Goal: Task Accomplishment & Management: Use online tool/utility

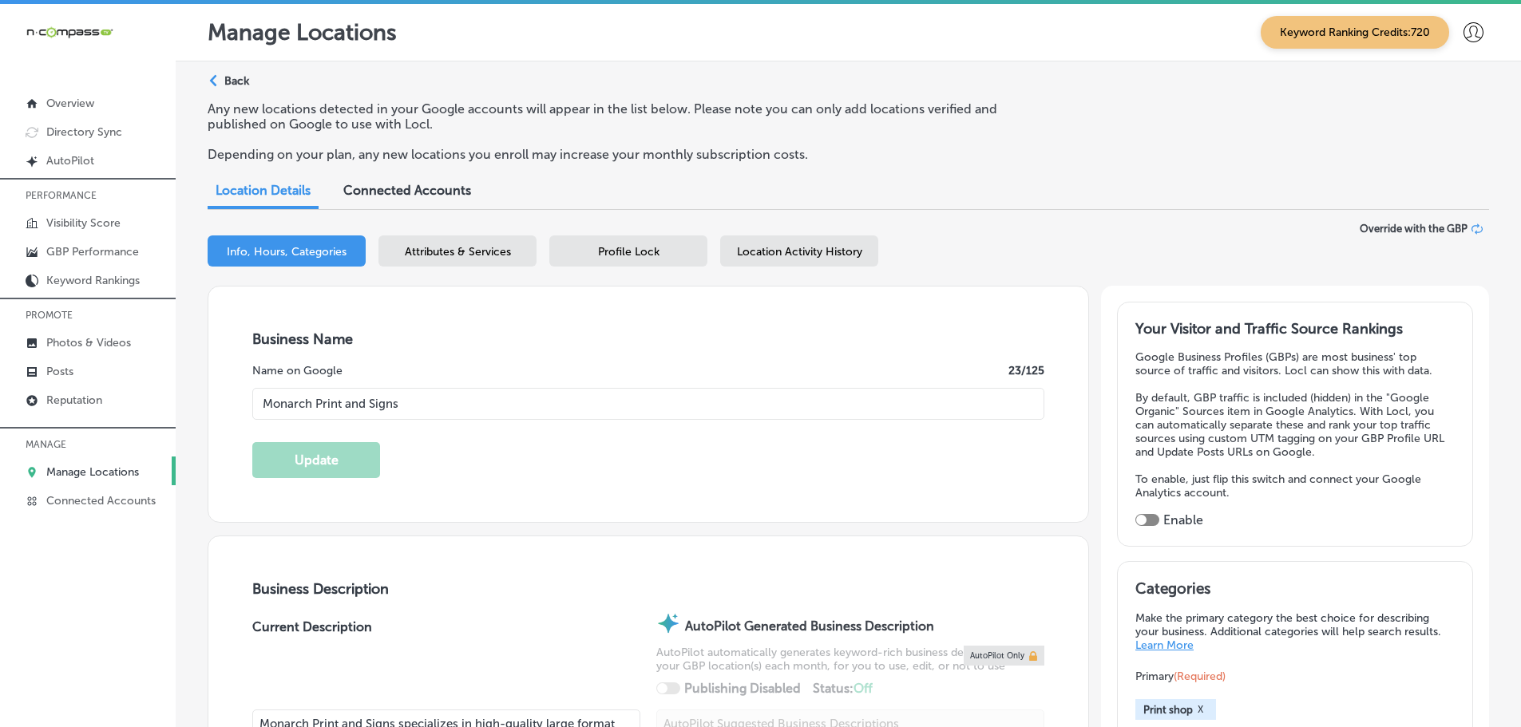
select select "US"
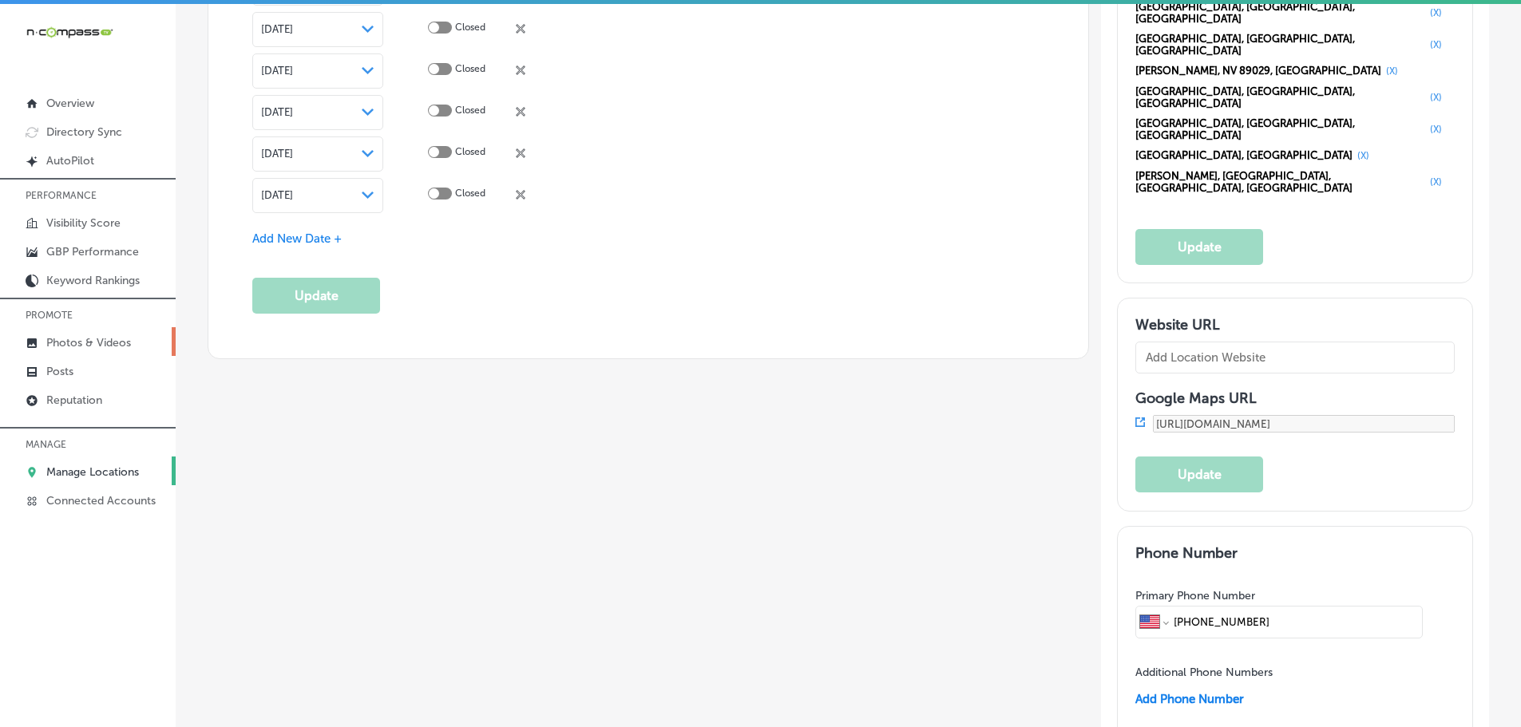
click at [87, 344] on p "Photos & Videos" at bounding box center [88, 343] width 85 height 14
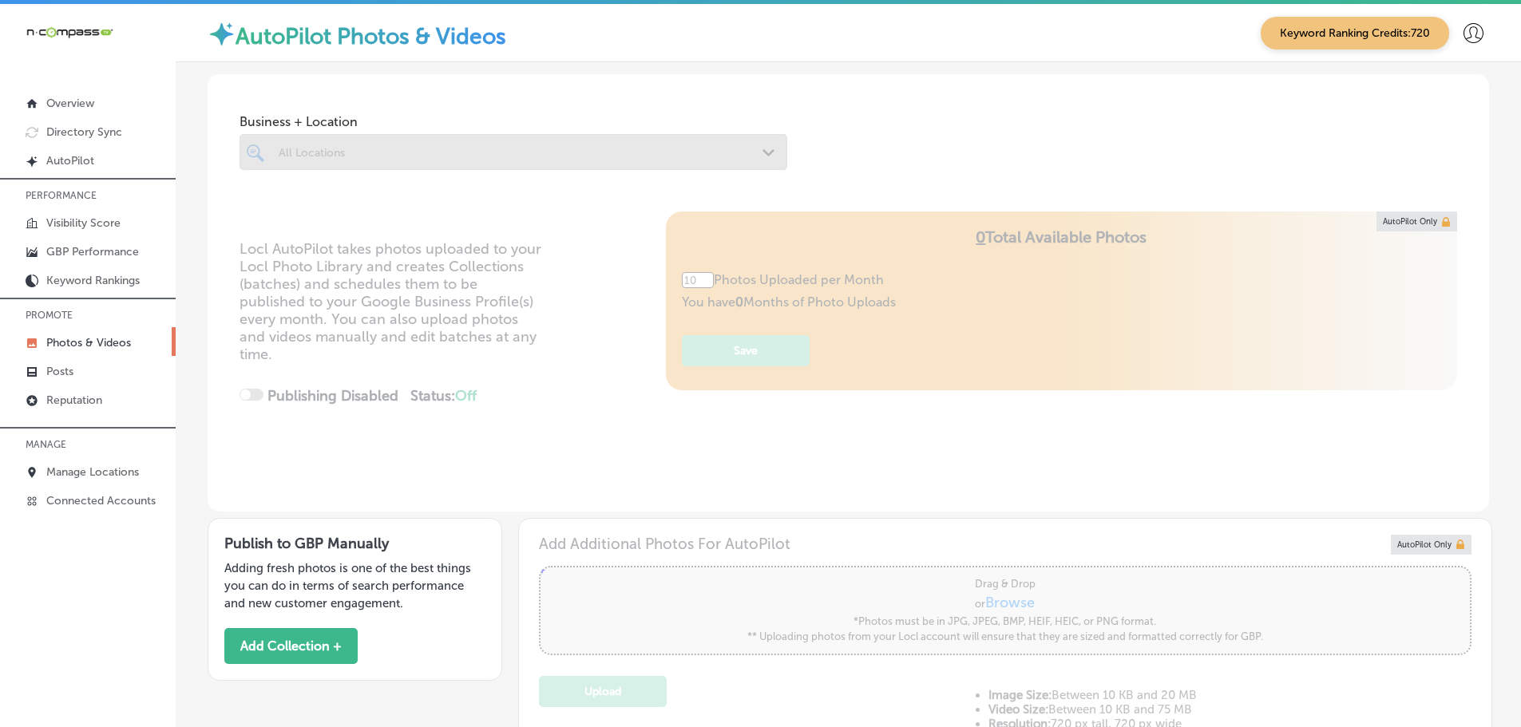
click at [760, 146] on div at bounding box center [513, 152] width 548 height 36
type input "0"
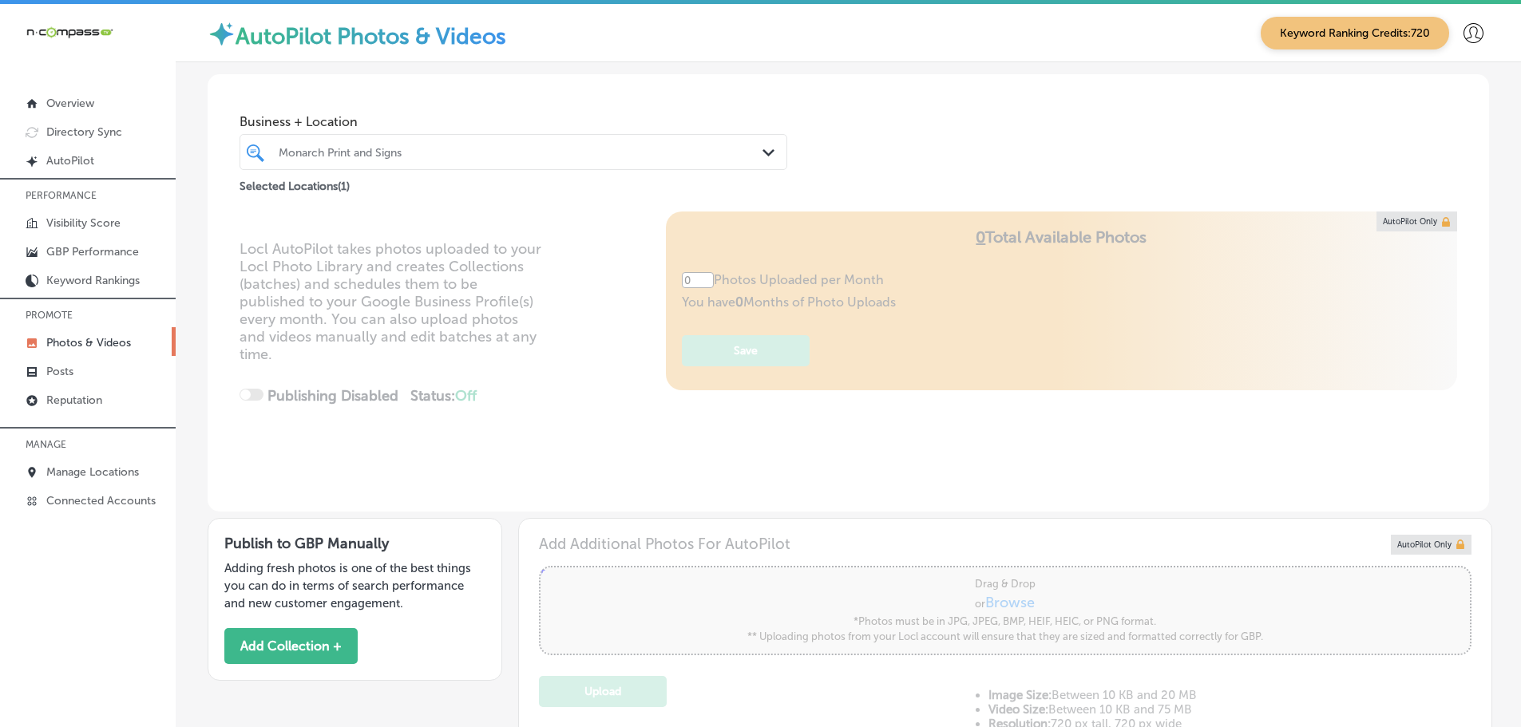
click at [766, 148] on div "Path Created with Sketch." at bounding box center [771, 153] width 18 height 18
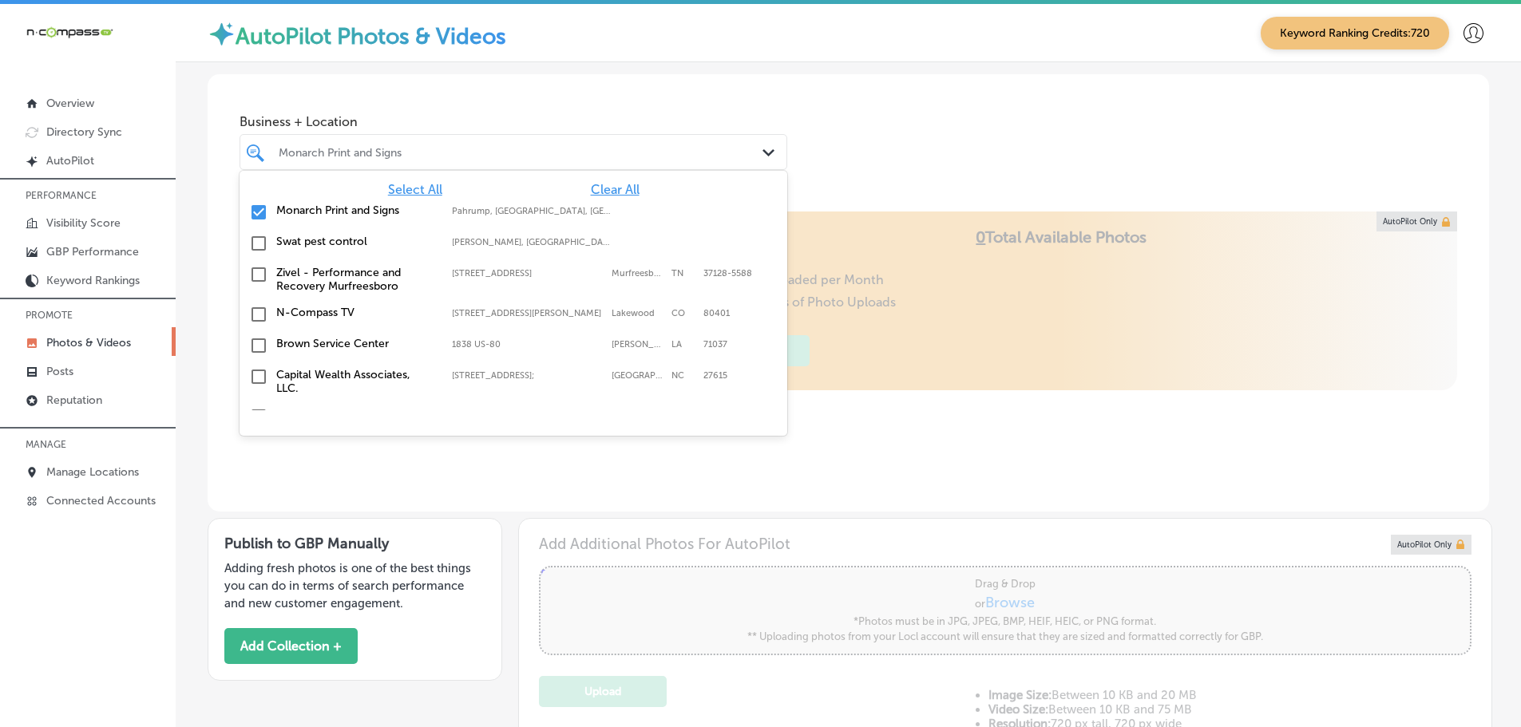
click at [604, 190] on span "Clear All" at bounding box center [615, 189] width 49 height 15
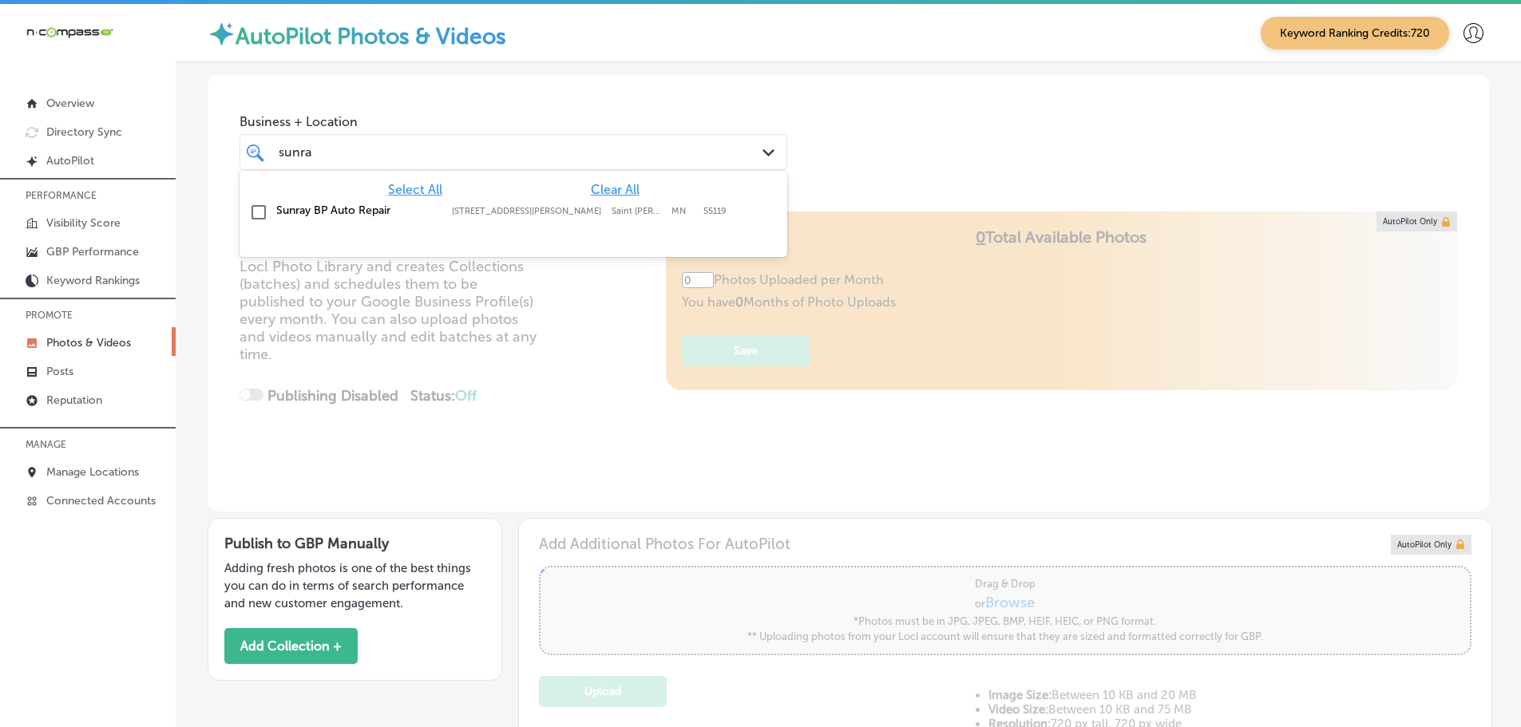
click at [394, 220] on div "Sunray BP Auto Repair [STREET_ADDRESS][PERSON_NAME][PERSON_NAME] [STREET_ADDRES…" at bounding box center [513, 212] width 535 height 25
type input "sunra"
click at [1082, 162] on div "Business + Location option [STREET_ADDRESS][PERSON_NAME]. option [STREET_ADDRES…" at bounding box center [848, 134] width 1281 height 121
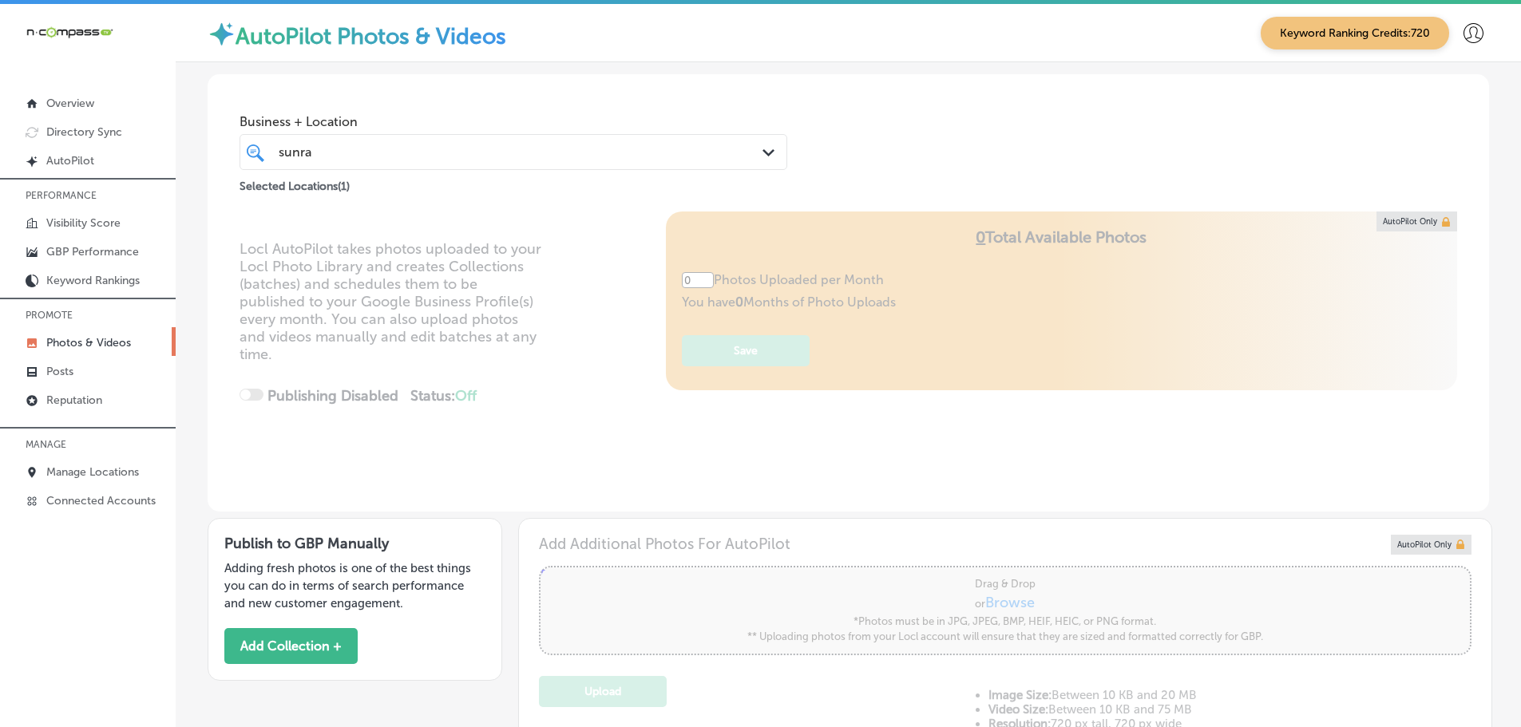
type input "5"
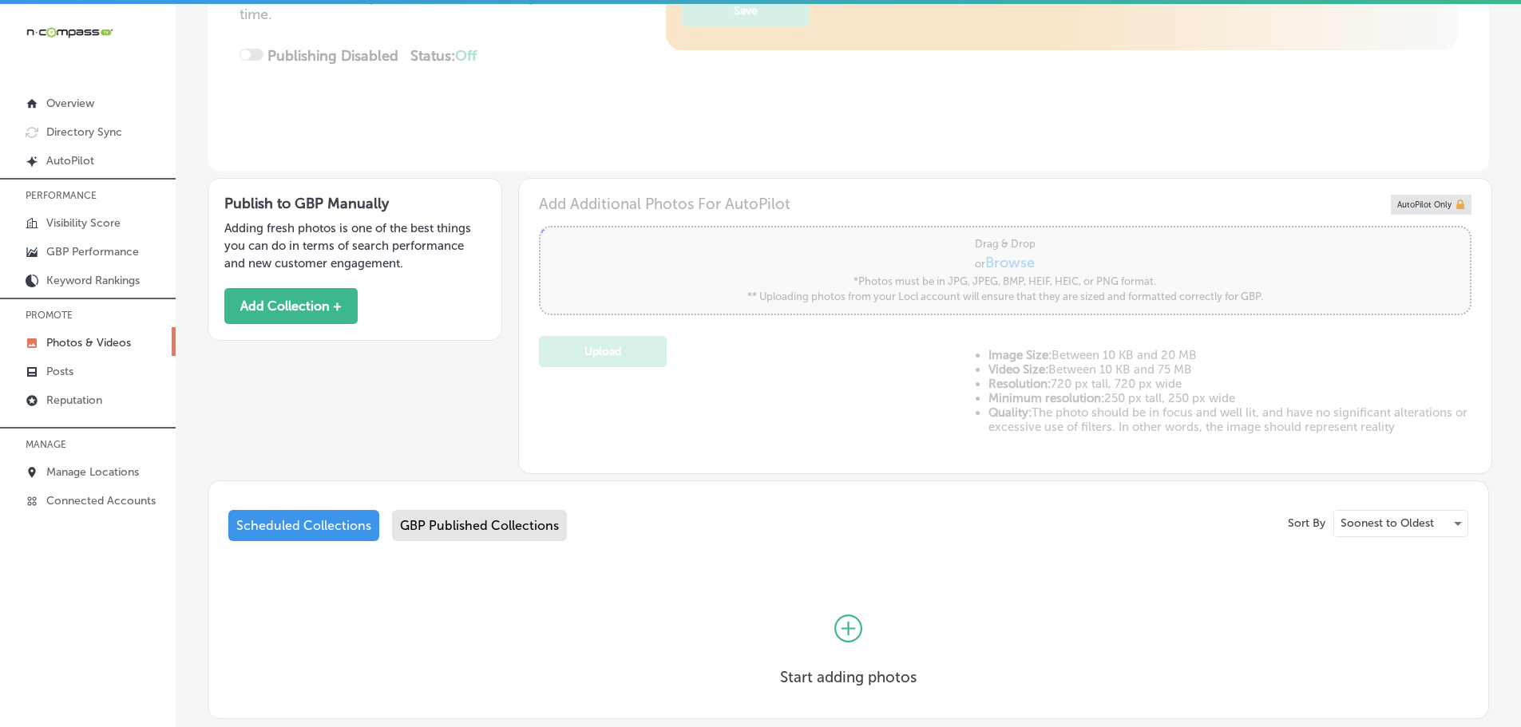
scroll to position [436, 0]
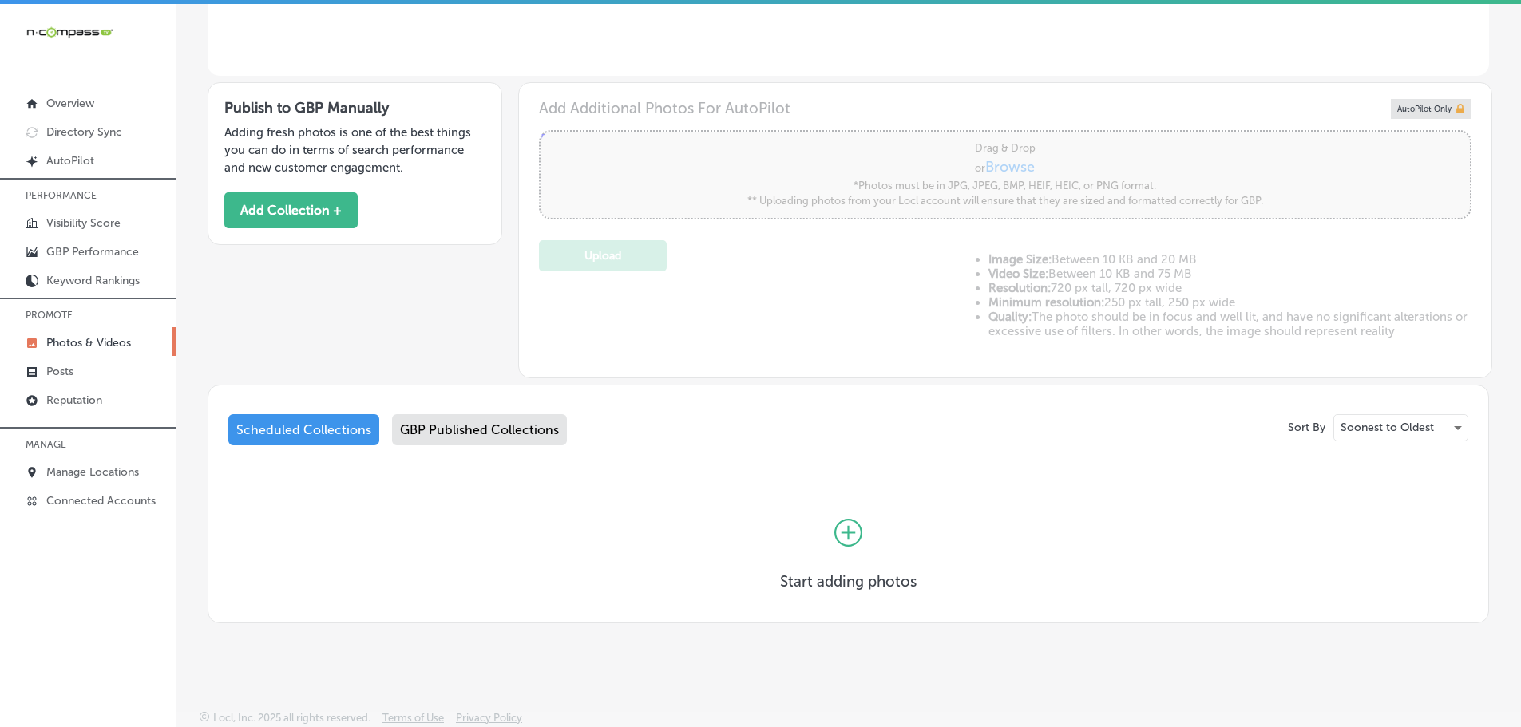
click at [468, 423] on div "GBP Published Collections" at bounding box center [479, 429] width 175 height 31
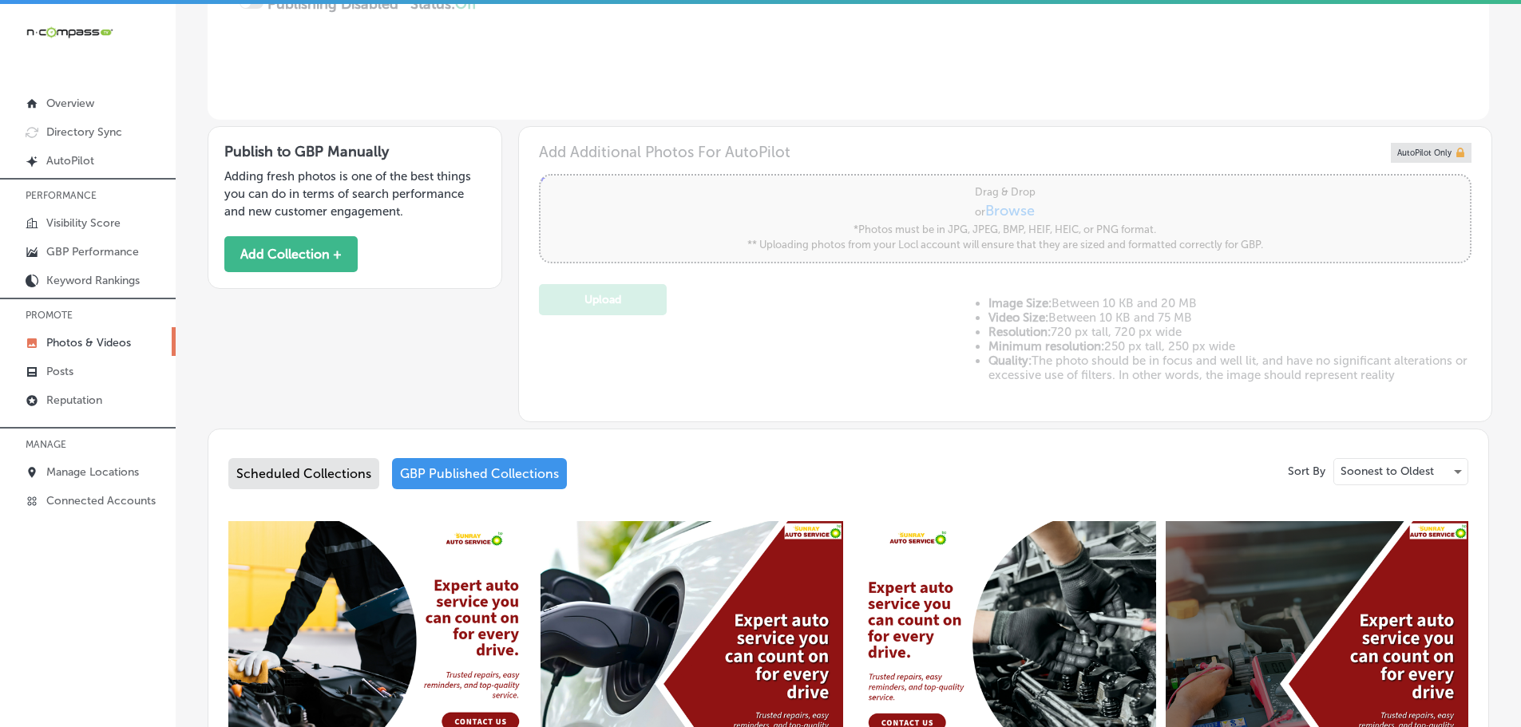
scroll to position [37, 0]
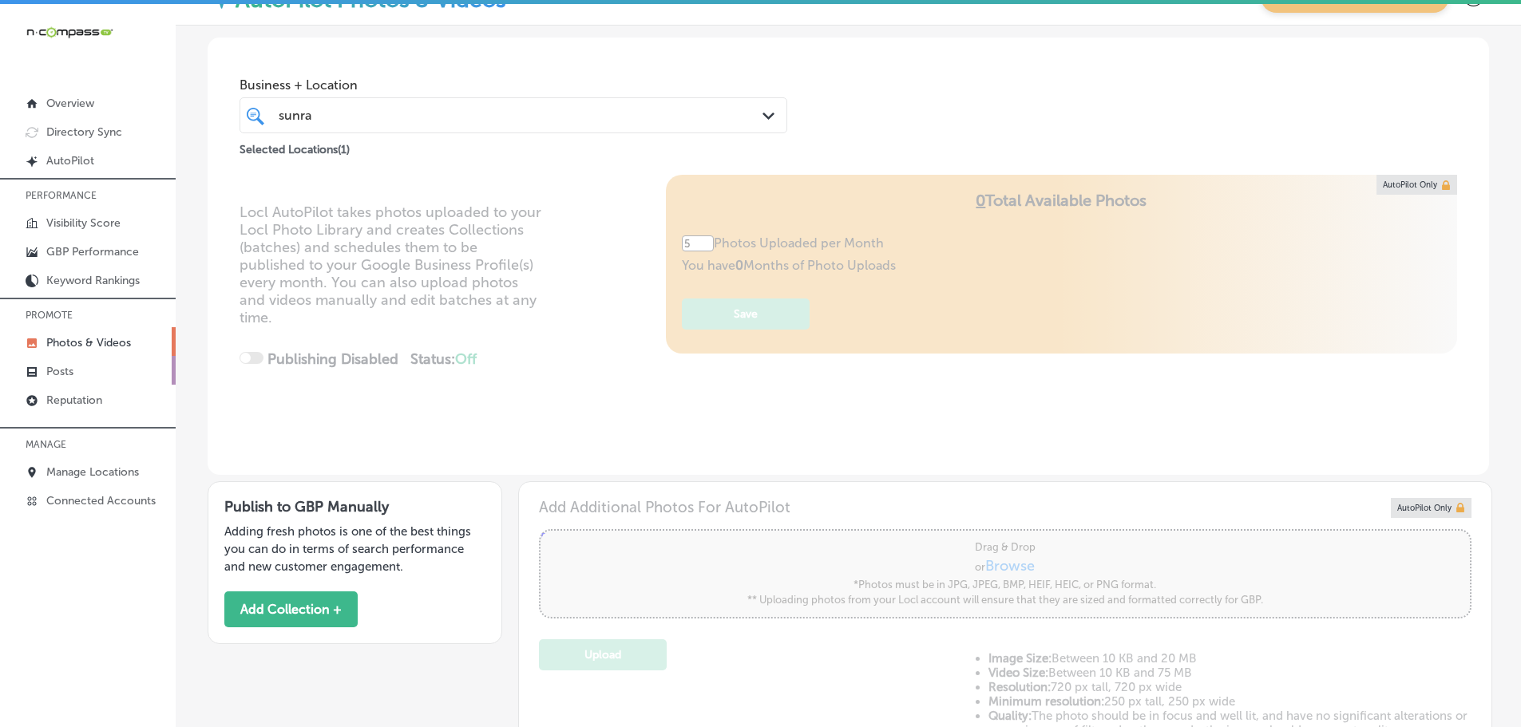
click at [66, 366] on p "Posts" at bounding box center [59, 372] width 27 height 14
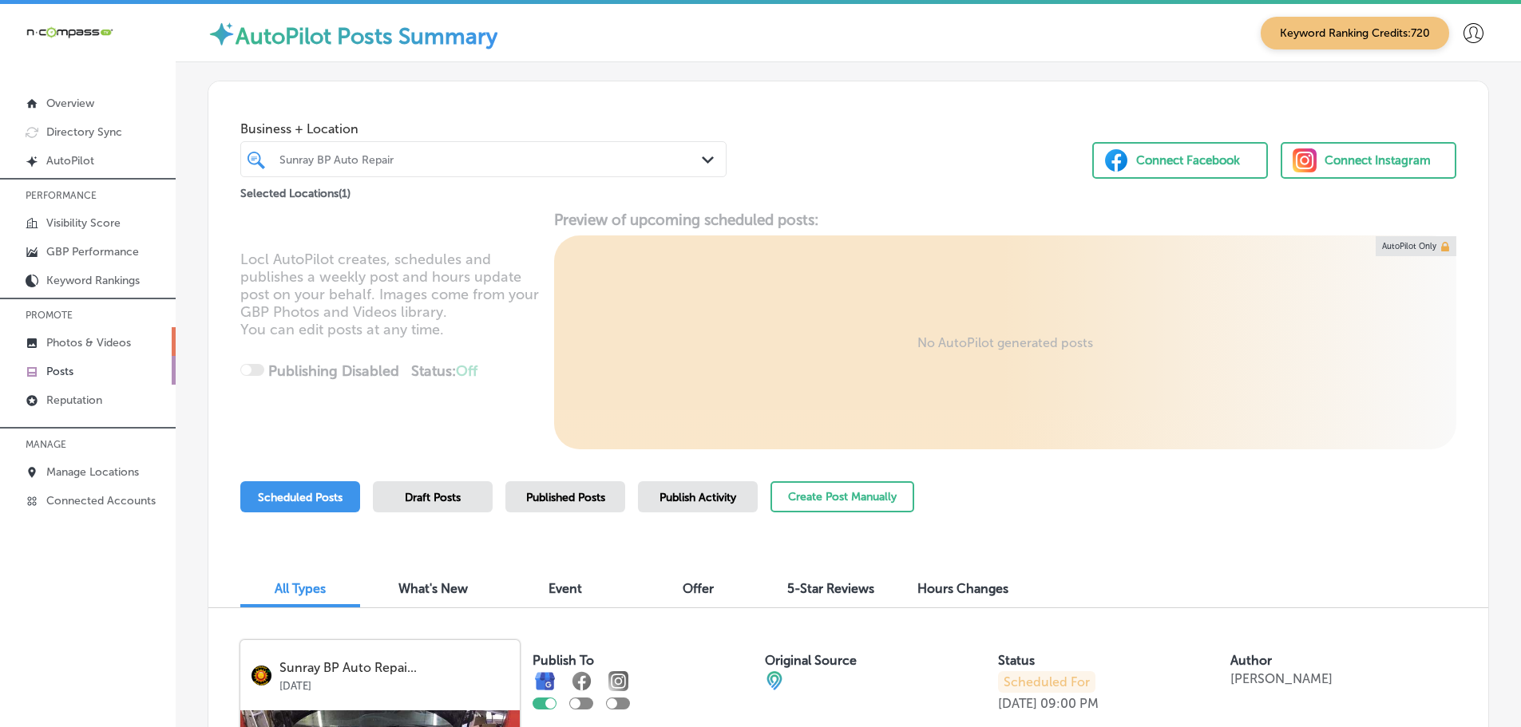
click at [108, 338] on p "Photos & Videos" at bounding box center [88, 343] width 85 height 14
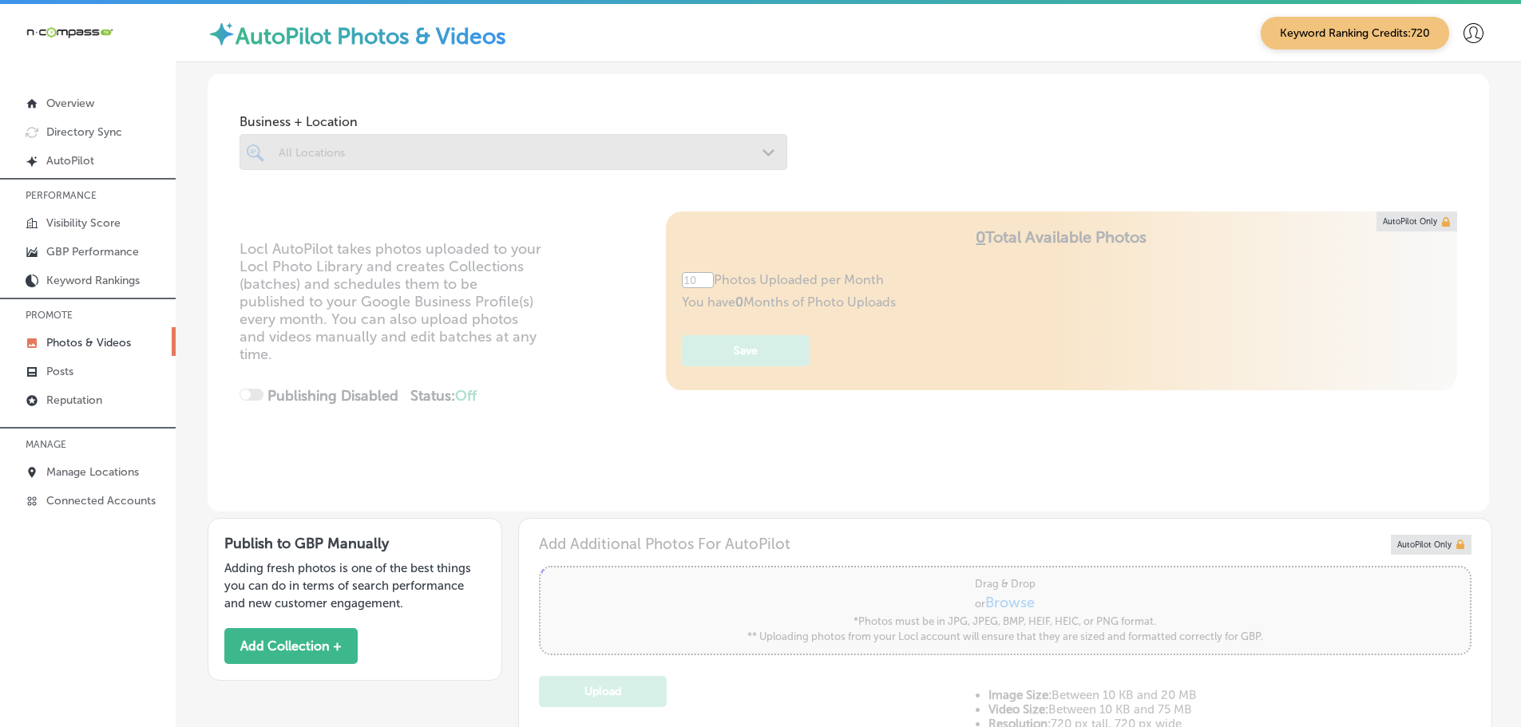
type input "5"
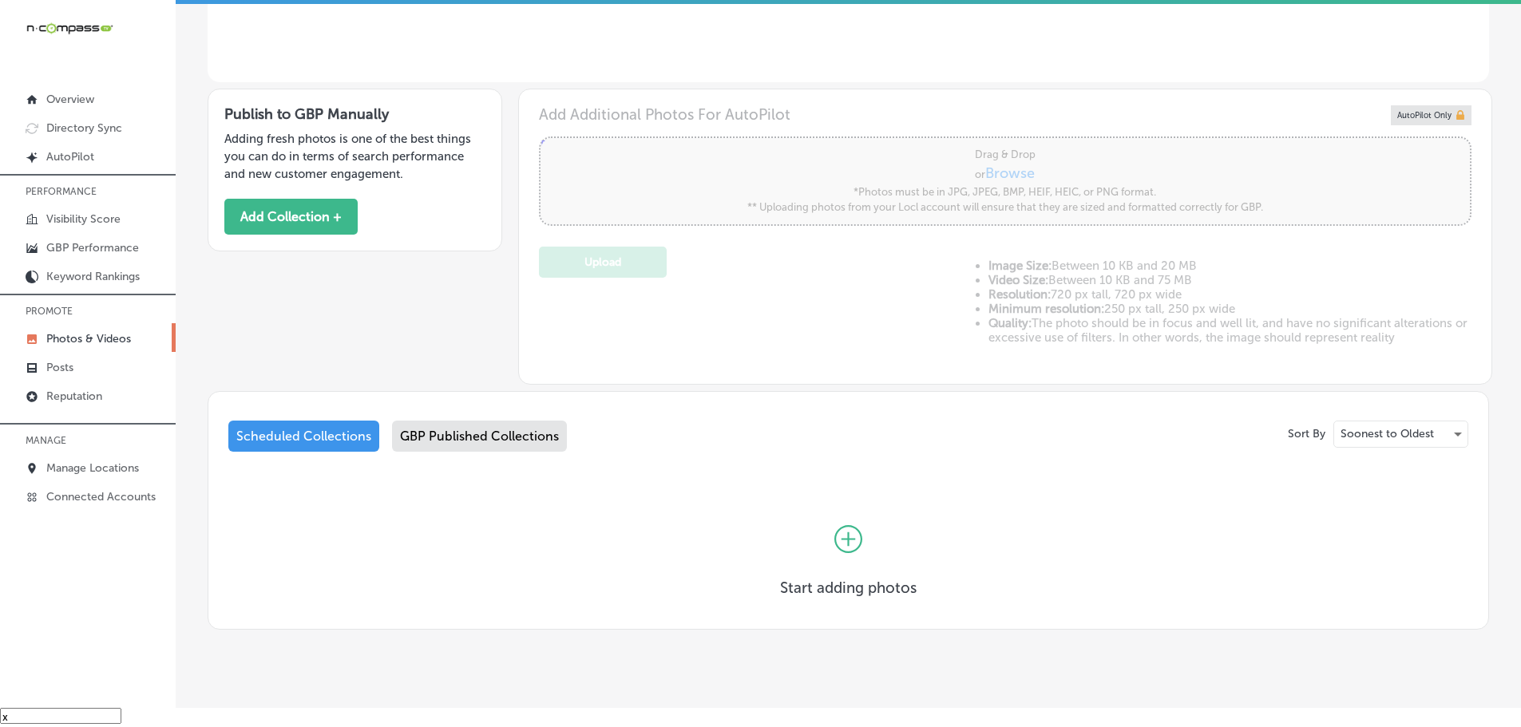
scroll to position [356, 0]
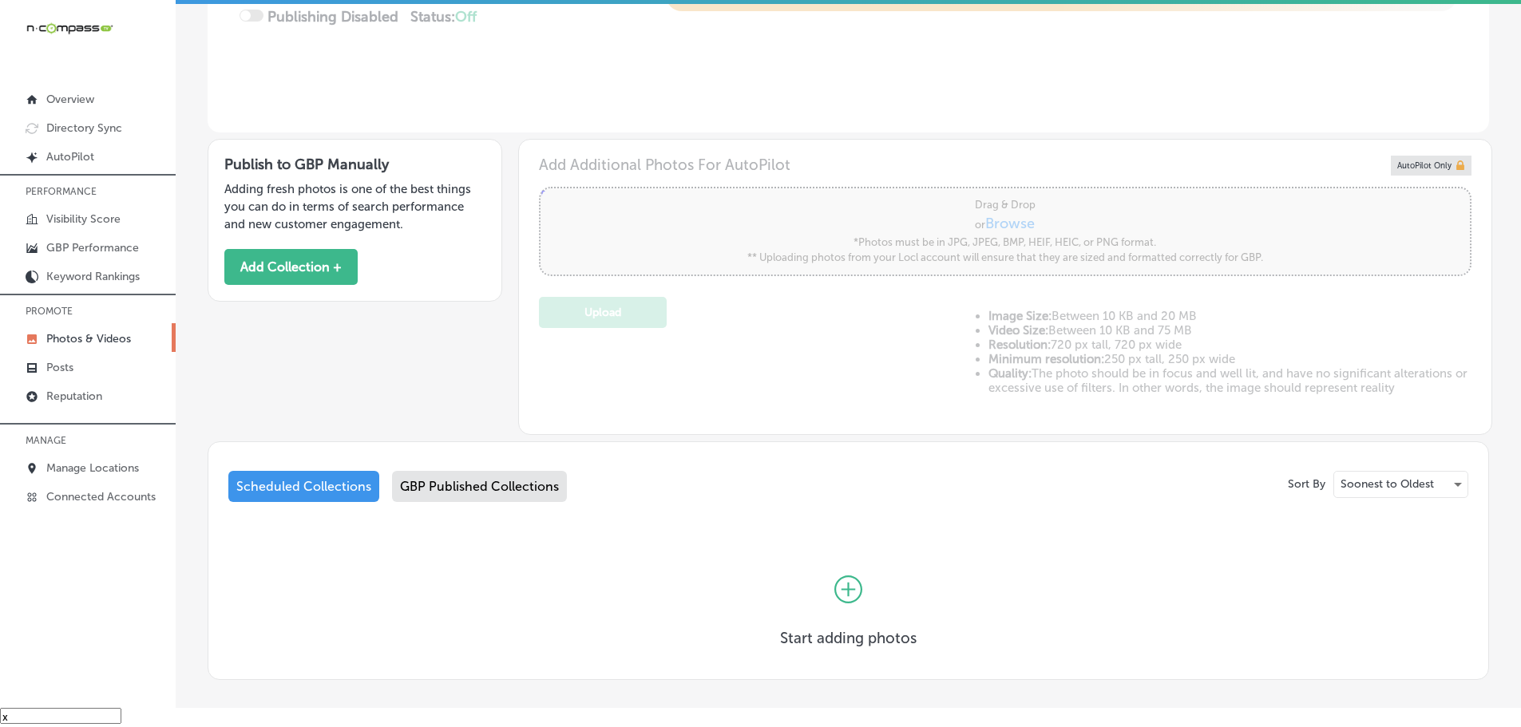
click at [529, 497] on div "GBP Published Collections" at bounding box center [479, 486] width 175 height 31
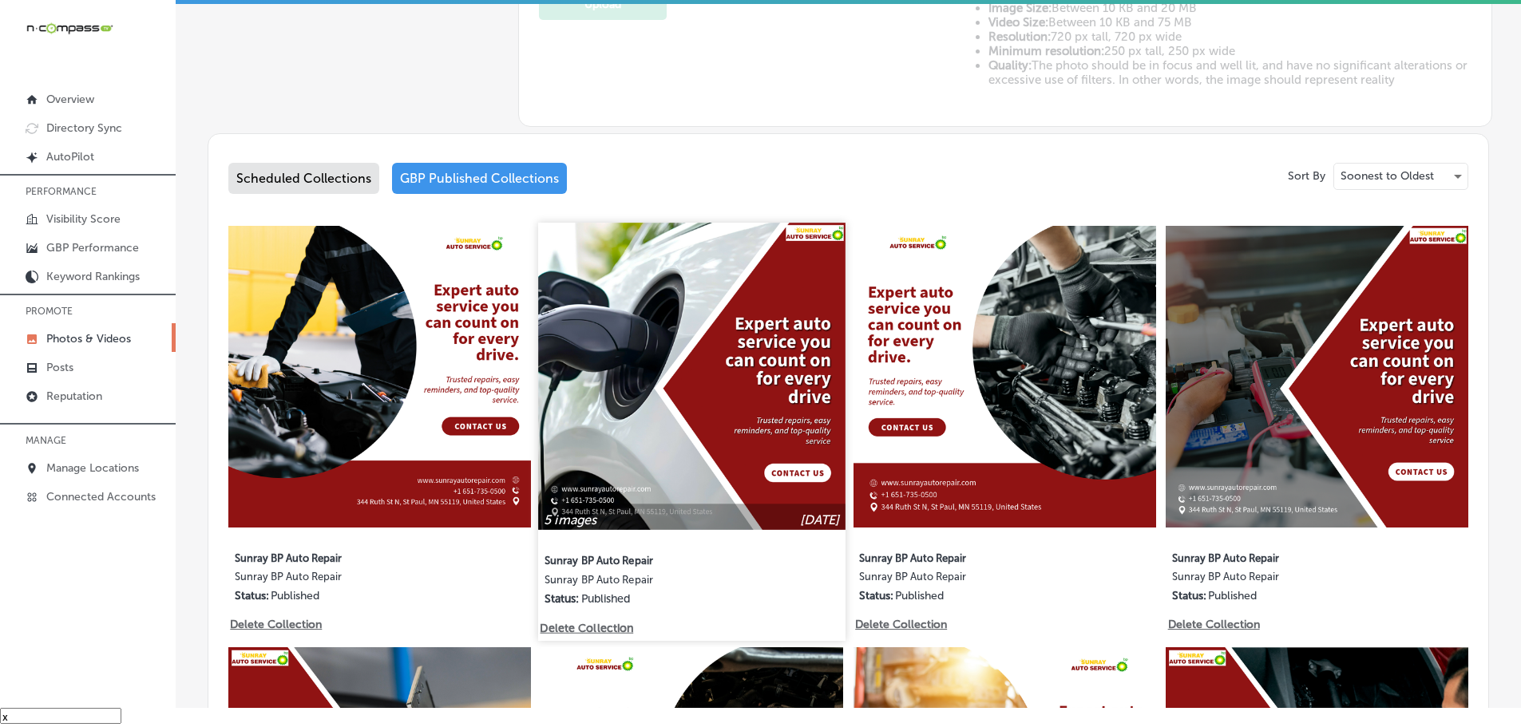
scroll to position [755, 0]
